Goal: Task Accomplishment & Management: Complete application form

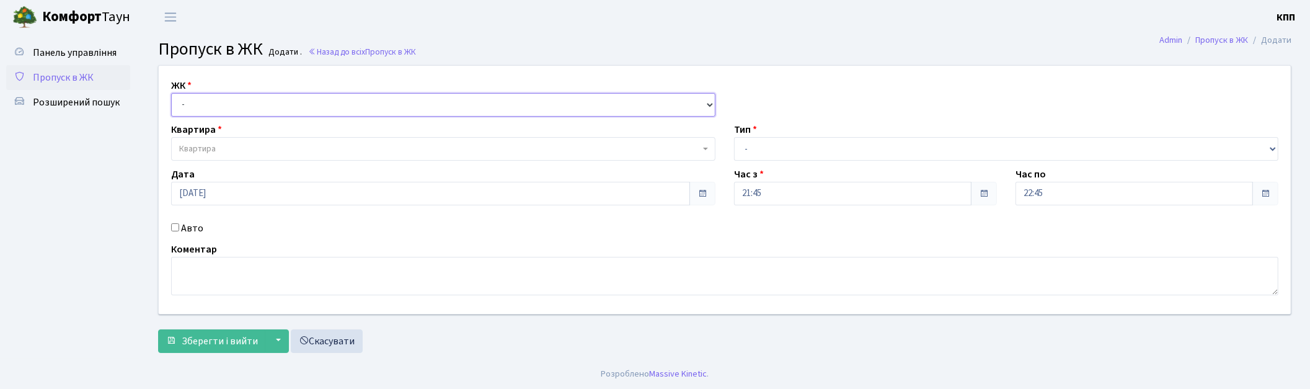
drag, startPoint x: 232, startPoint y: 101, endPoint x: 238, endPoint y: 115, distance: 14.7
click at [232, 104] on select "- КТ, вул. Регенераторна, 4 КТ2, просп. Соборності, 17 КТ3, вул. Березнева, 16 …" at bounding box center [443, 105] width 544 height 24
select select "271"
click at [171, 93] on select "- КТ, вул. Регенераторна, 4 КТ2, просп. Соборності, 17 КТ3, вул. Березнева, 16 …" at bounding box center [443, 105] width 544 height 24
select select
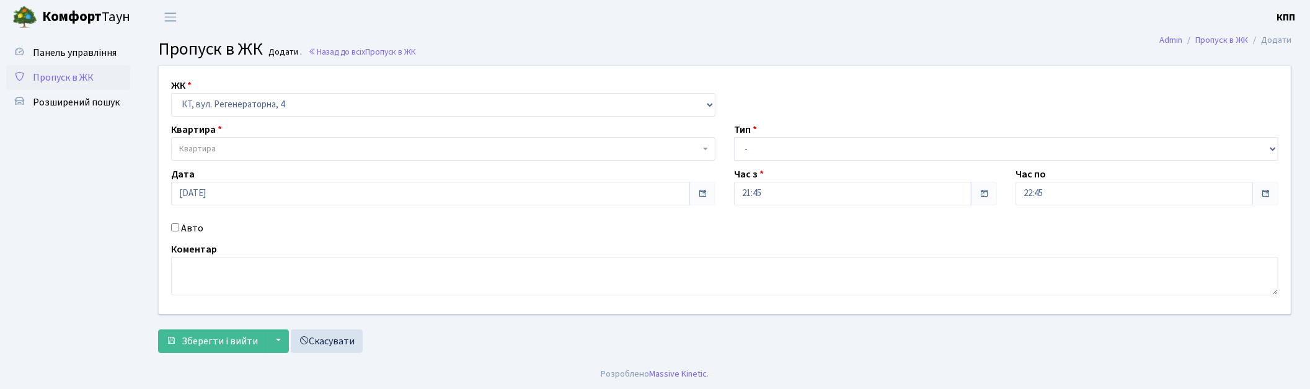
click at [240, 150] on span "Квартира" at bounding box center [439, 149] width 521 height 12
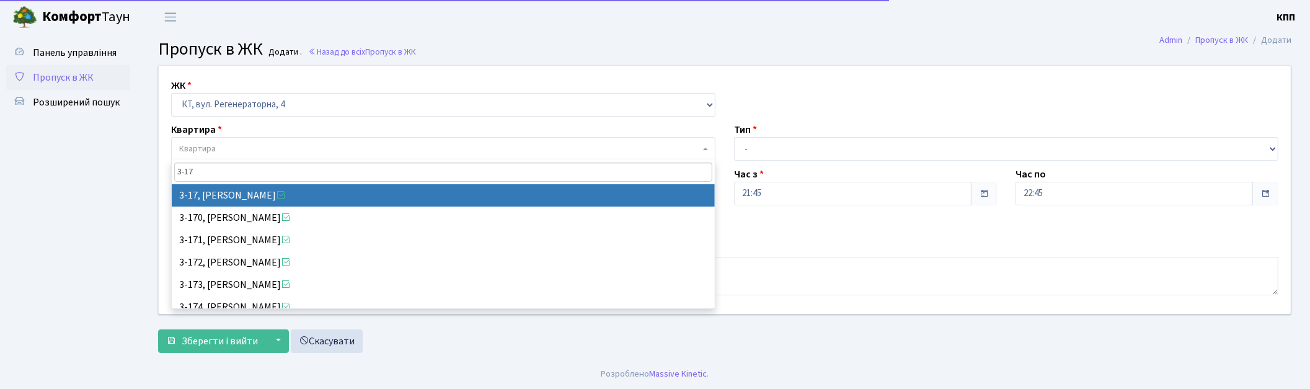
type input "3-17"
select select "988"
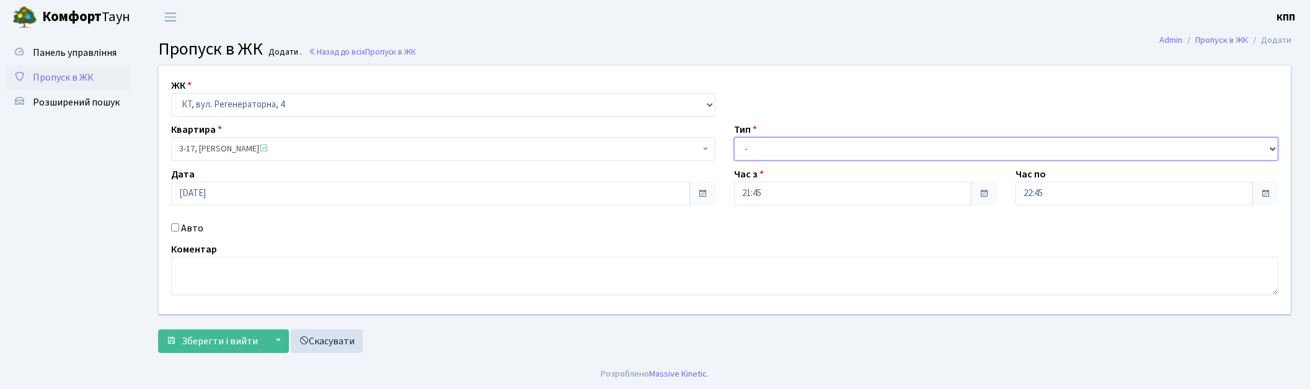
drag, startPoint x: 747, startPoint y: 147, endPoint x: 751, endPoint y: 159, distance: 12.2
click at [747, 147] on select "- Доставка Таксі Гості Сервіс" at bounding box center [1006, 149] width 544 height 24
select select "1"
click at [734, 137] on select "- Доставка Таксі Гості Сервіс" at bounding box center [1006, 149] width 544 height 24
click at [200, 343] on span "Зберегти і вийти" at bounding box center [220, 341] width 76 height 14
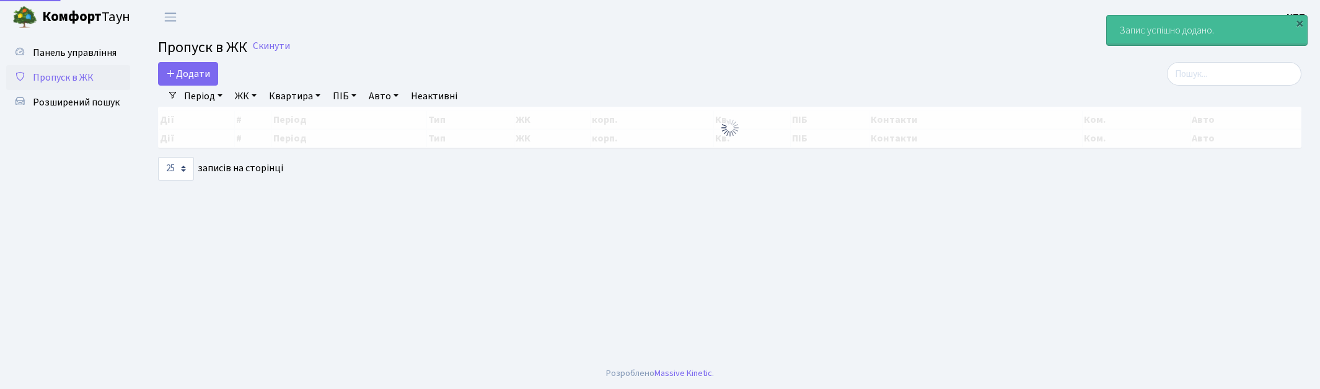
select select "25"
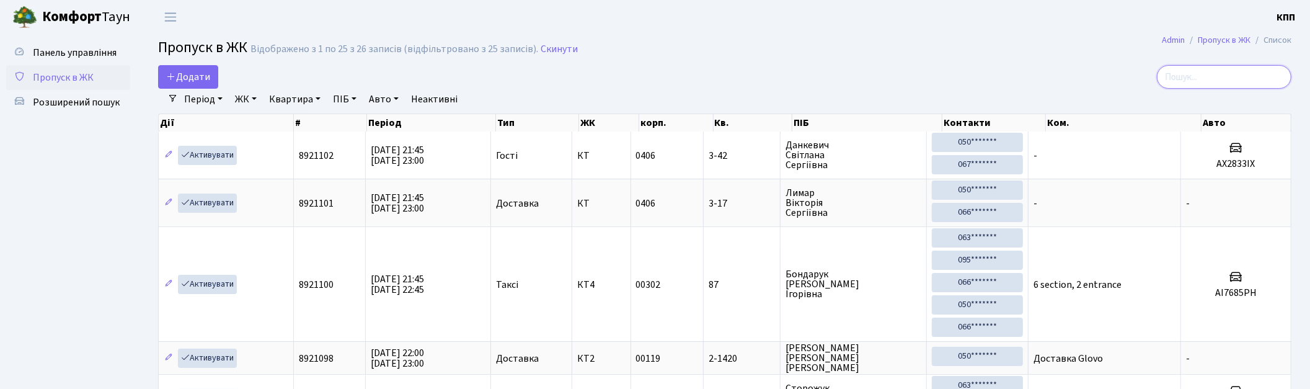
click at [1236, 81] on input "search" at bounding box center [1224, 77] width 134 height 24
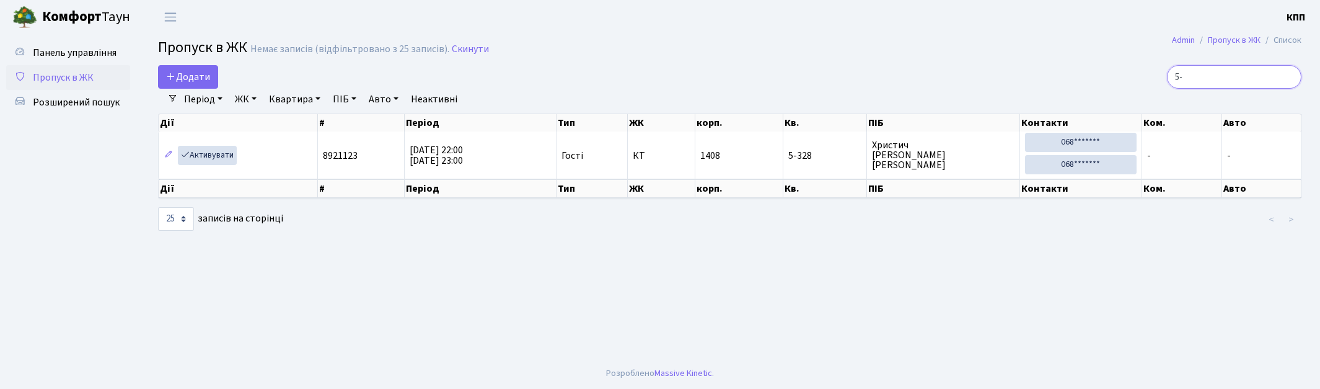
type input "5"
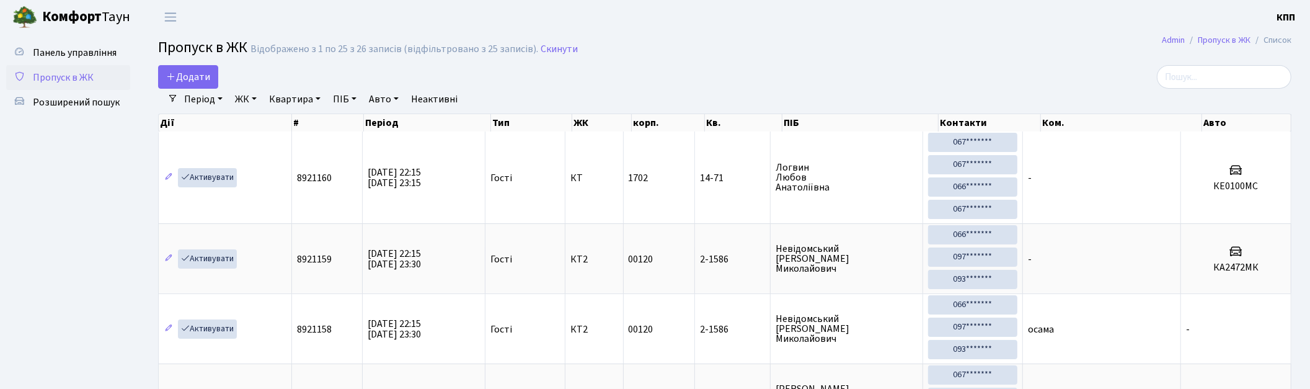
click at [390, 99] on link "Авто" at bounding box center [384, 99] width 40 height 21
click at [1214, 77] on input "search" at bounding box center [1224, 77] width 134 height 24
click at [387, 101] on link "Авто" at bounding box center [384, 99] width 40 height 21
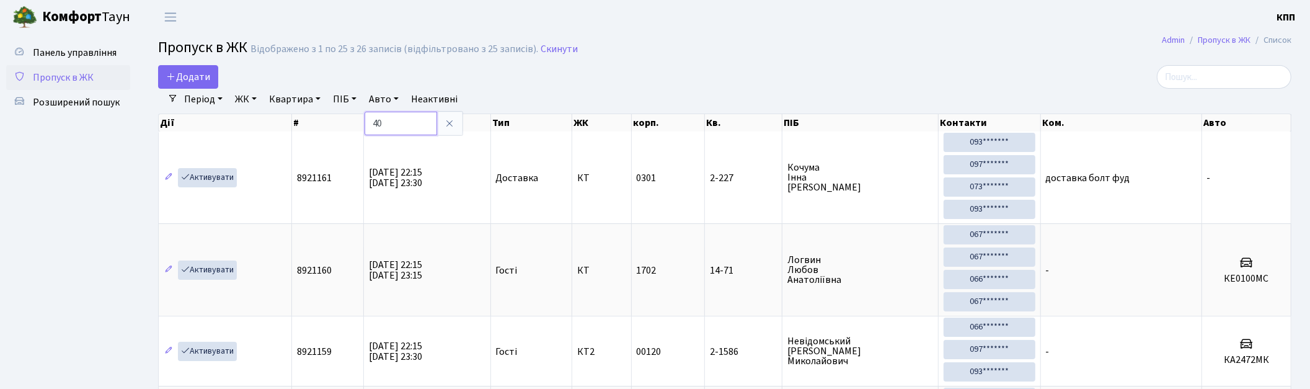
type input "4"
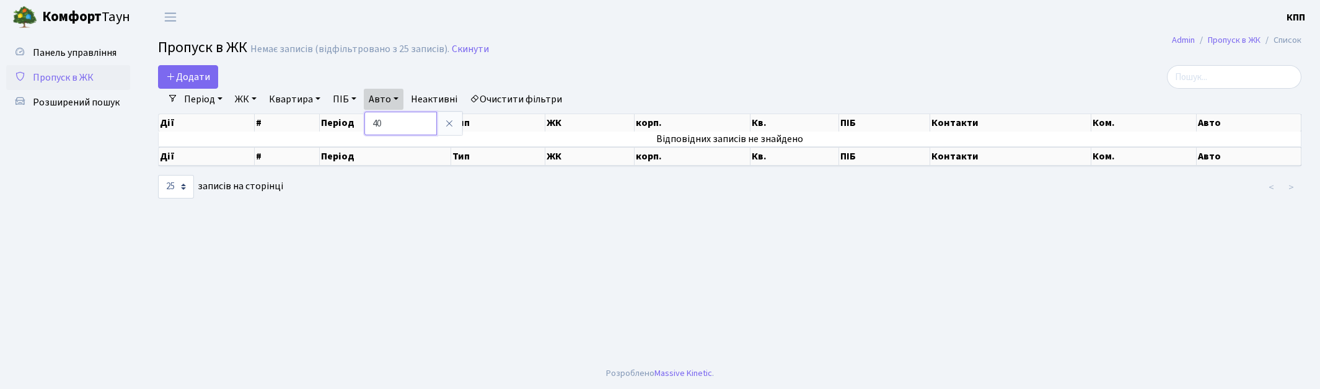
type input "4"
click at [63, 97] on span "Розширений пошук" at bounding box center [76, 102] width 87 height 14
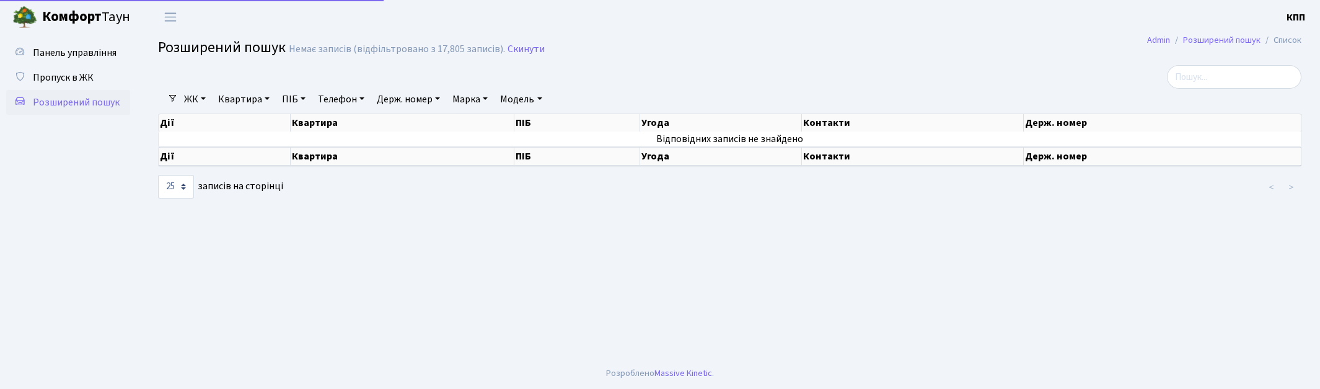
select select "25"
click at [66, 79] on span "Пропуск в ЖК" at bounding box center [63, 78] width 61 height 14
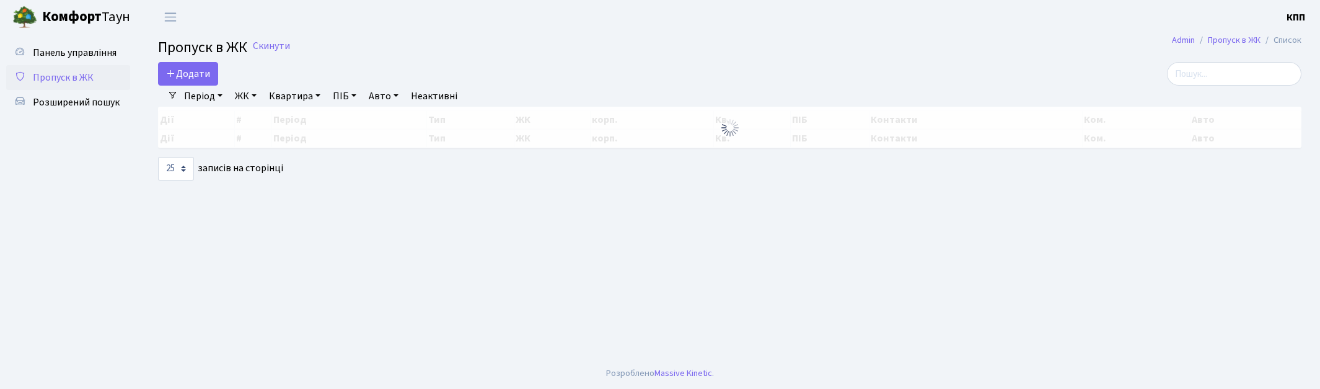
select select "25"
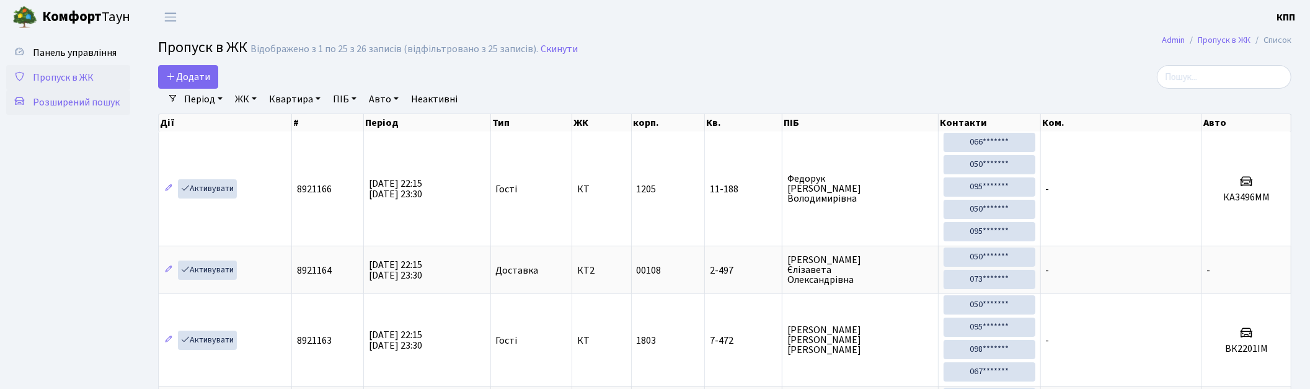
click at [51, 104] on span "Розширений пошук" at bounding box center [76, 102] width 87 height 14
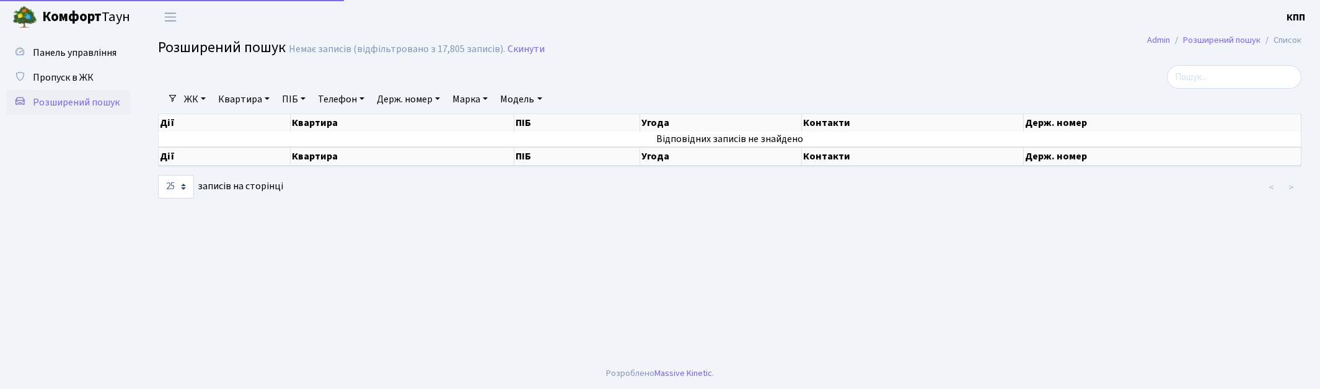
select select "25"
click at [400, 96] on link "Держ. номер" at bounding box center [408, 99] width 73 height 21
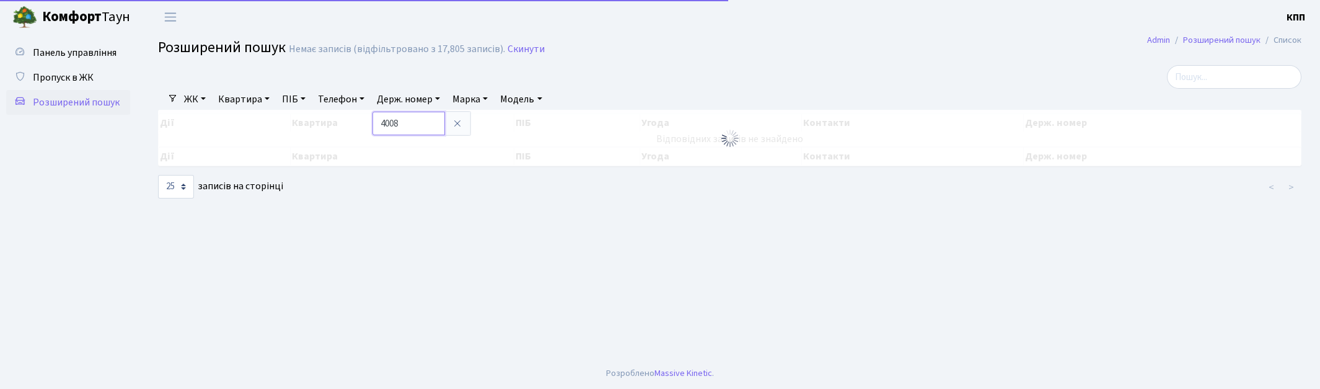
type input "4008"
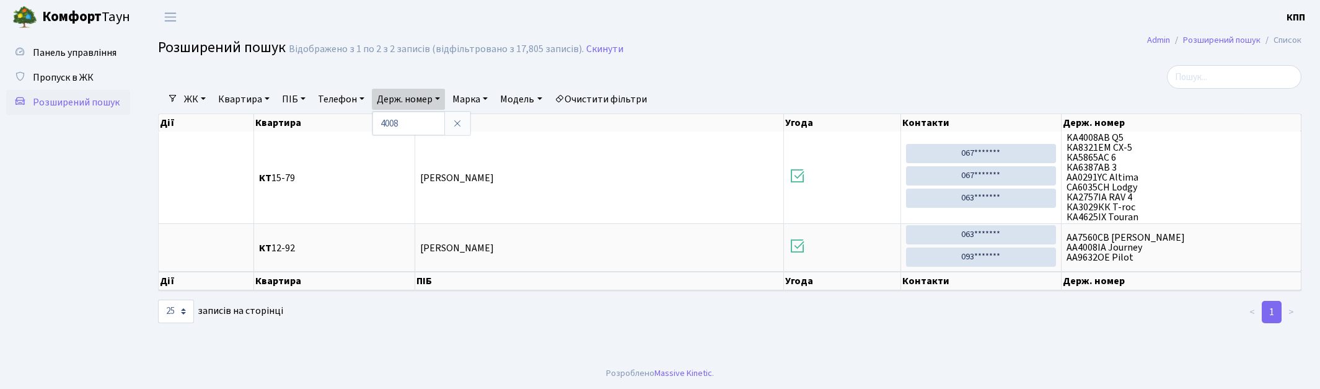
click at [77, 104] on span "Розширений пошук" at bounding box center [76, 102] width 87 height 14
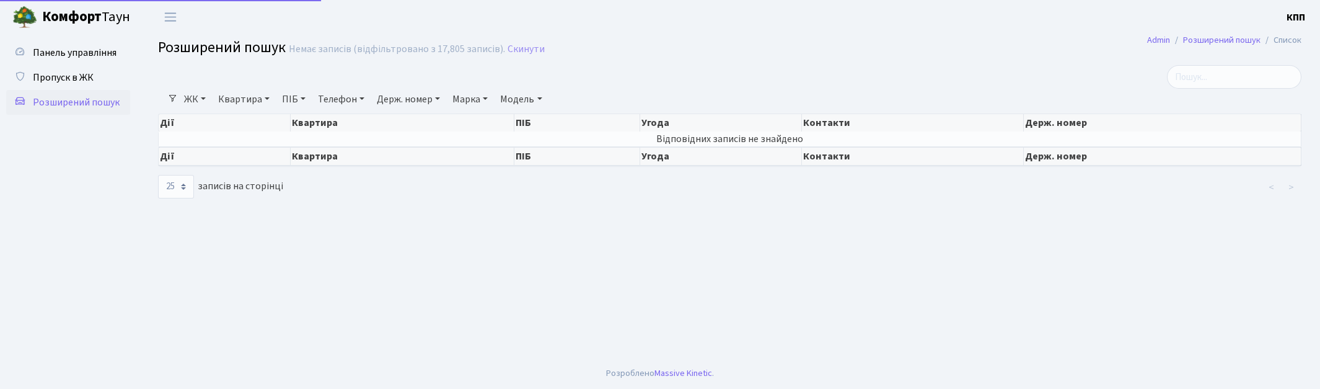
select select "25"
click at [81, 77] on span "Пропуск в ЖК" at bounding box center [63, 78] width 61 height 14
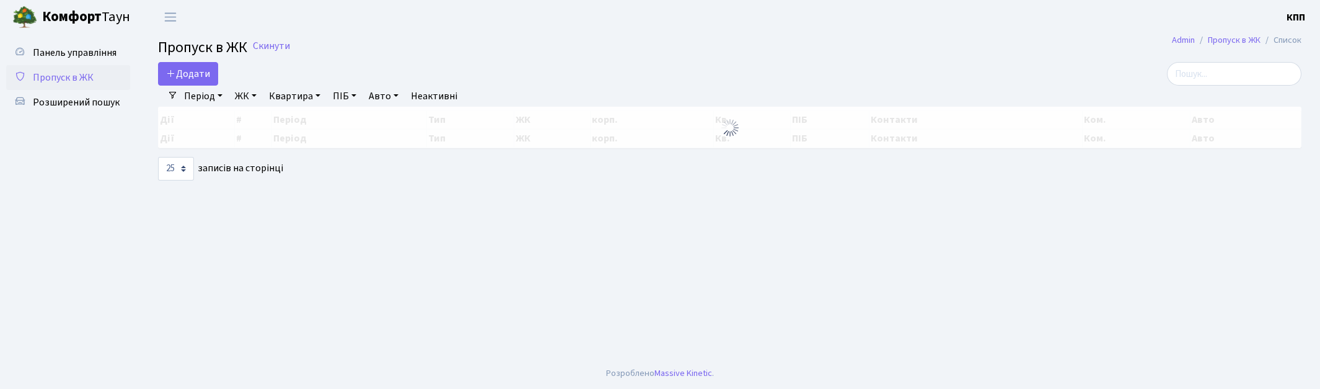
select select "25"
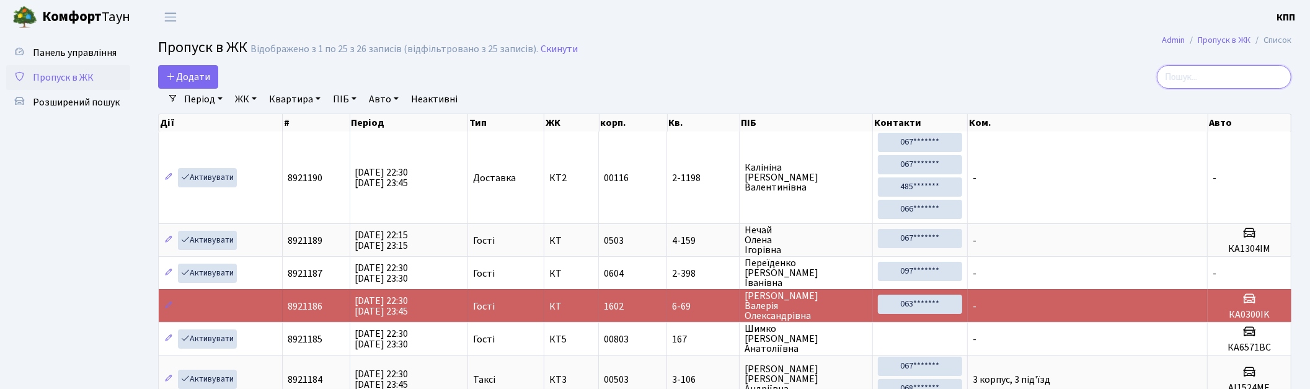
click at [1246, 69] on input "search" at bounding box center [1224, 77] width 134 height 24
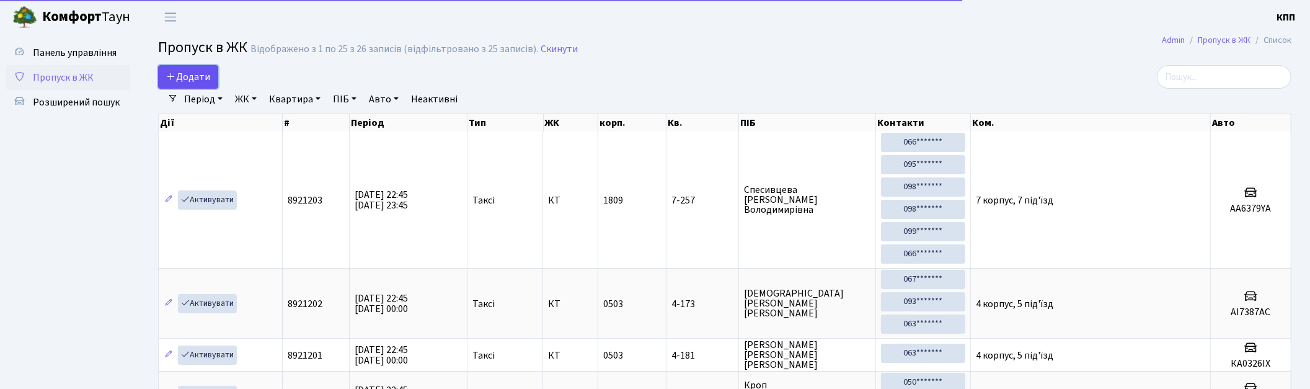
click at [217, 81] on link "Додати" at bounding box center [188, 77] width 60 height 24
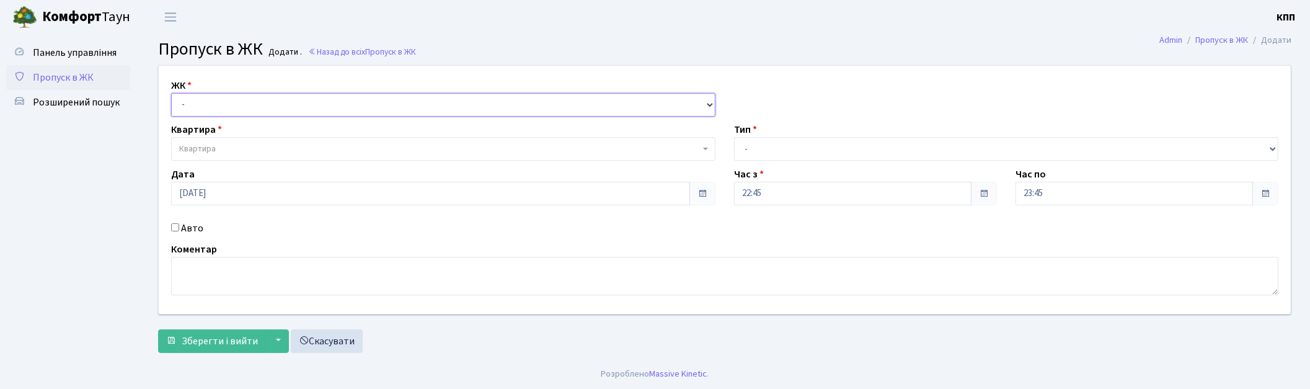
click at [215, 106] on select "- КТ, вул. Регенераторна, 4 КТ2, просп. [STREET_ADDRESS] [STREET_ADDRESS] [PERS…" at bounding box center [443, 105] width 544 height 24
select select "271"
click at [171, 93] on select "- КТ, вул. Регенераторна, 4 КТ2, просп. [STREET_ADDRESS] [STREET_ADDRESS] [PERS…" at bounding box center [443, 105] width 544 height 24
select select
click at [224, 155] on span "Квартира" at bounding box center [439, 149] width 521 height 12
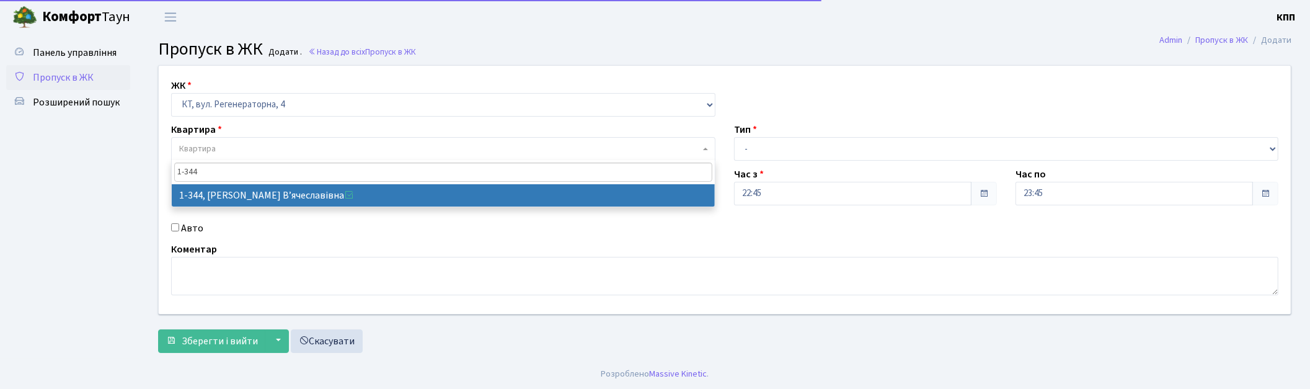
type input "1-344"
drag, startPoint x: 231, startPoint y: 189, endPoint x: 193, endPoint y: 219, distance: 47.6
select select "344"
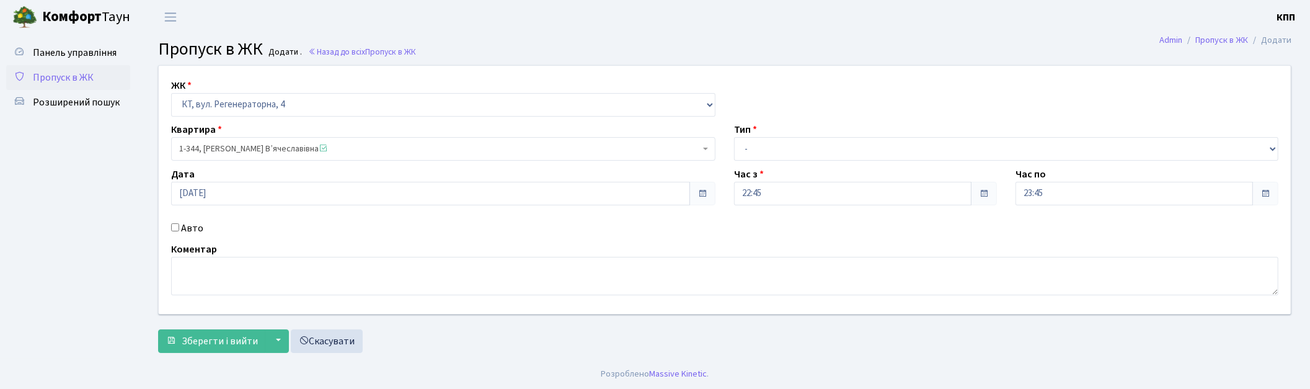
click at [187, 229] on label "Авто" at bounding box center [192, 228] width 22 height 15
click at [179, 229] on input "Авто" at bounding box center [175, 227] width 8 height 8
checkbox input "true"
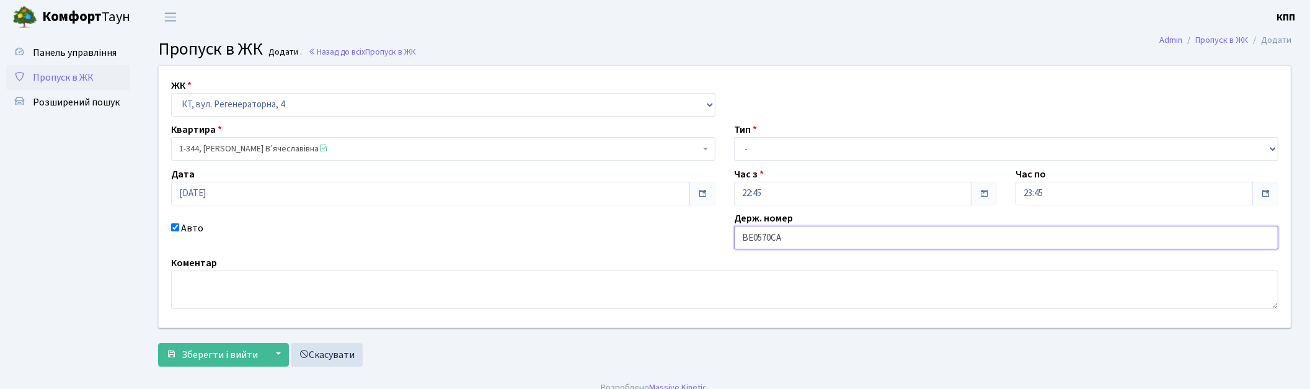
type input "ВЕ0570СА"
click at [815, 144] on select "- Доставка Таксі Гості Сервіс" at bounding box center [1006, 149] width 544 height 24
select select "3"
click at [734, 137] on select "- Доставка Таксі Гості Сервіс" at bounding box center [1006, 149] width 544 height 24
click at [234, 358] on span "Зберегти і вийти" at bounding box center [220, 355] width 76 height 14
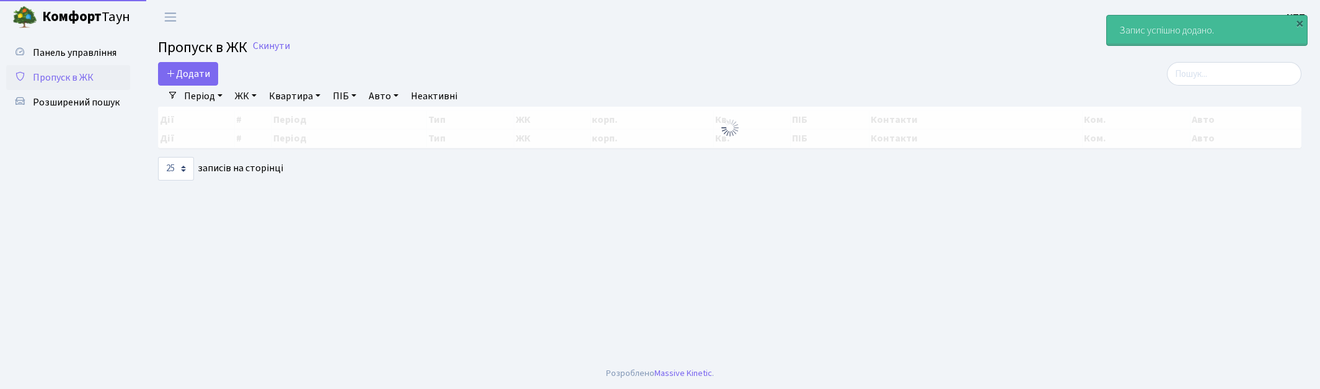
select select "25"
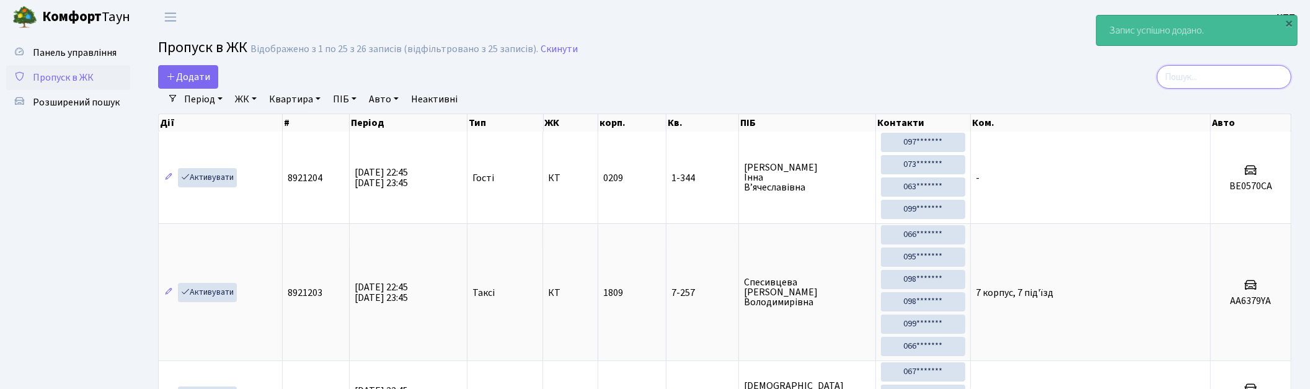
click at [1211, 74] on input "search" at bounding box center [1224, 77] width 134 height 24
